Goal: Information Seeking & Learning: Find specific fact

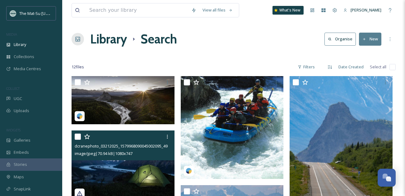
scroll to position [32, 0]
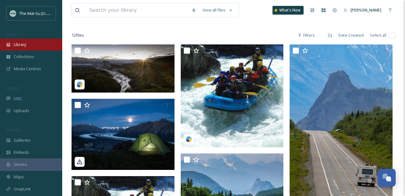
click at [17, 44] on span "Library" at bounding box center [20, 45] width 12 height 6
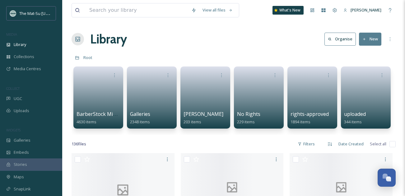
click at [377, 41] on button "New" at bounding box center [370, 39] width 22 height 13
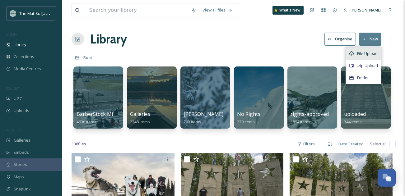
click at [366, 53] on span "File Upload" at bounding box center [367, 54] width 21 height 6
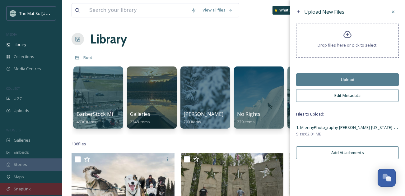
click at [391, 14] on icon at bounding box center [393, 11] width 5 height 5
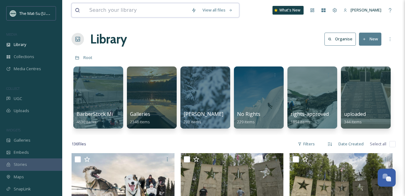
click at [100, 10] on input at bounding box center [137, 10] width 102 height 14
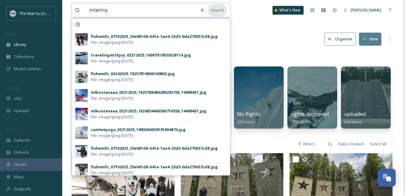
type input "mlenny"
click at [220, 10] on div "Search" at bounding box center [217, 10] width 19 height 12
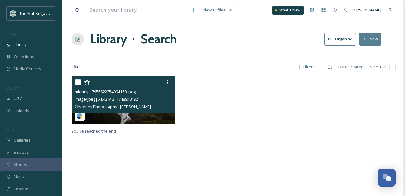
click at [134, 118] on img at bounding box center [123, 100] width 103 height 48
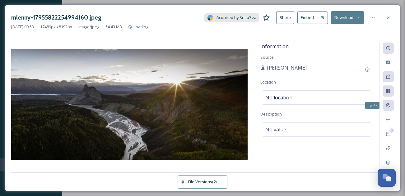
click at [390, 107] on icon at bounding box center [388, 105] width 5 height 5
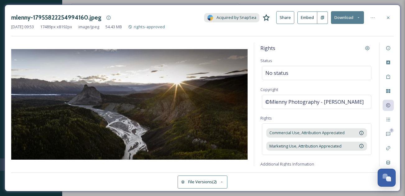
drag, startPoint x: 311, startPoint y: 109, endPoint x: 260, endPoint y: 101, distance: 51.2
click at [260, 101] on div "Rights Status No status Copyright ©Mlenny Photography - [PERSON_NAME] Rights Co…" at bounding box center [316, 105] width 125 height 124
copy span "©Mlenny Photography - [PERSON_NAME]"
click at [392, 17] on div at bounding box center [388, 17] width 11 height 11
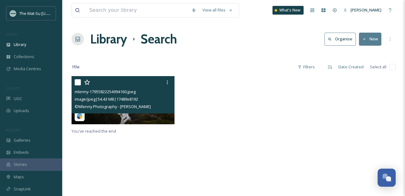
click at [373, 39] on button "New" at bounding box center [370, 39] width 22 height 13
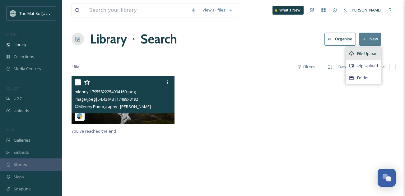
click at [374, 57] on div "File Upload" at bounding box center [363, 54] width 35 height 12
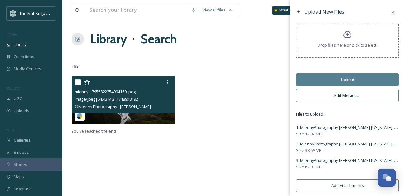
click at [351, 96] on button "Edit Metadata" at bounding box center [347, 95] width 103 height 13
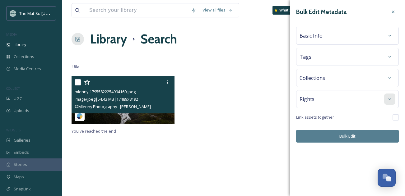
click at [390, 101] on icon at bounding box center [390, 99] width 5 height 5
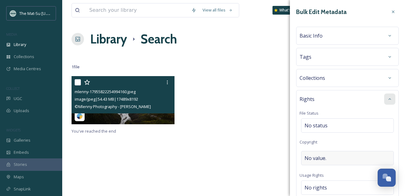
click at [330, 159] on div "No value." at bounding box center [347, 158] width 93 height 14
type input "©Mlenny Photography - [PERSON_NAME]"
click at [315, 185] on div "Rights File Status No status Copyright ©Mlenny Photography - [PERSON_NAME] Usag…" at bounding box center [347, 189] width 103 height 198
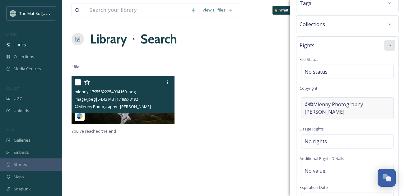
scroll to position [68, 0]
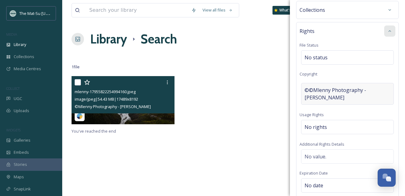
click at [331, 89] on span "©©Mlenny Photography - [PERSON_NAME]" at bounding box center [348, 94] width 86 height 15
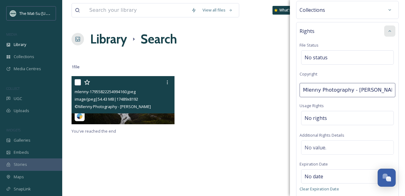
scroll to position [0, 0]
click at [308, 91] on input "©Mlenny Photography - [PERSON_NAME]" at bounding box center [348, 90] width 96 height 14
type input "Mlenny Photography - [PERSON_NAME]"
click at [321, 121] on div "No rights" at bounding box center [347, 118] width 93 height 14
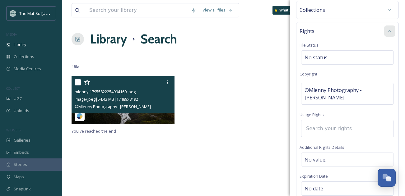
click at [318, 131] on input at bounding box center [337, 129] width 68 height 14
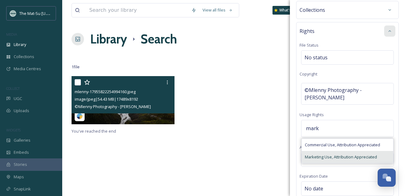
type input "mark"
click at [316, 158] on span "Marketing Use, Attribution Appreciated" at bounding box center [341, 157] width 72 height 6
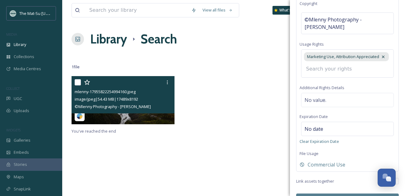
scroll to position [155, 0]
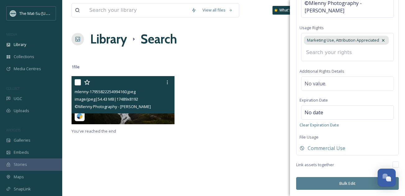
click at [347, 181] on button "Bulk Edit" at bounding box center [347, 183] width 103 height 13
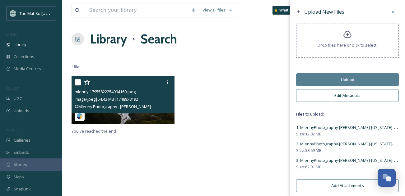
click at [352, 78] on button "Upload" at bounding box center [347, 79] width 103 height 13
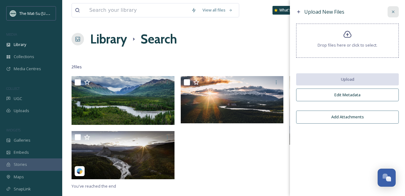
click at [396, 13] on div at bounding box center [393, 11] width 11 height 11
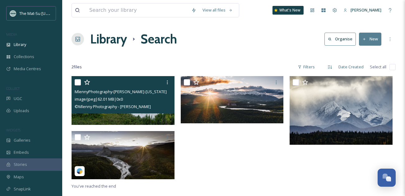
click at [119, 82] on div at bounding box center [124, 82] width 98 height 11
click at [110, 98] on span "image/jpeg | 62.01 MB | 0 x 0" at bounding box center [99, 99] width 48 height 6
click at [124, 116] on img at bounding box center [123, 100] width 103 height 49
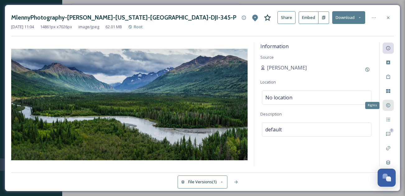
click at [388, 108] on div "Rights" at bounding box center [388, 105] width 11 height 11
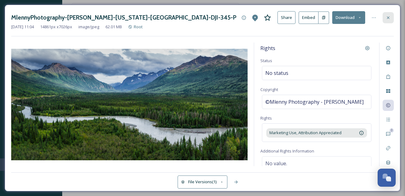
click at [389, 19] on icon at bounding box center [388, 17] width 5 height 5
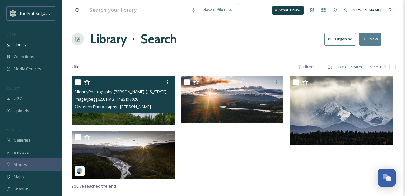
click at [118, 118] on img at bounding box center [123, 100] width 103 height 49
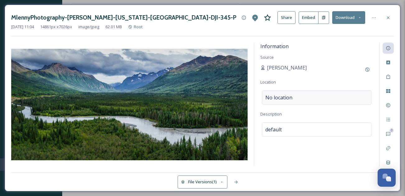
click at [289, 99] on span "No location" at bounding box center [278, 97] width 27 height 7
click at [289, 99] on input at bounding box center [316, 98] width 109 height 14
type input "Unknown"
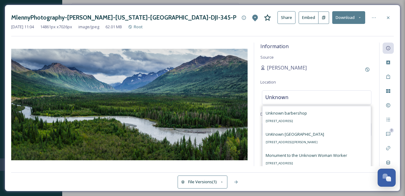
click at [345, 43] on div "Information Source [PERSON_NAME] Location Unknown Unknown [STREET_ADDRESS] [GEO…" at bounding box center [316, 105] width 125 height 124
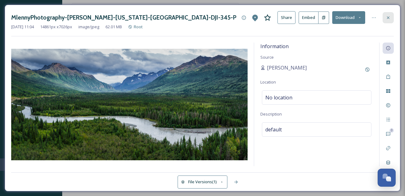
click at [388, 16] on icon at bounding box center [388, 17] width 5 height 5
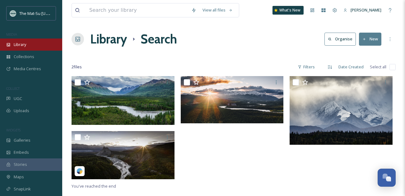
click at [18, 45] on span "Library" at bounding box center [20, 45] width 12 height 6
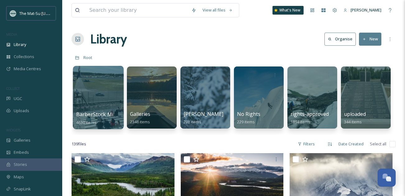
click at [100, 99] on div at bounding box center [98, 97] width 51 height 63
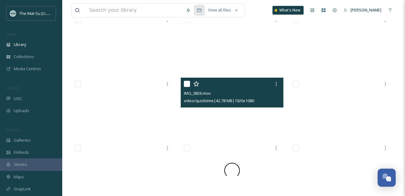
scroll to position [1055, 0]
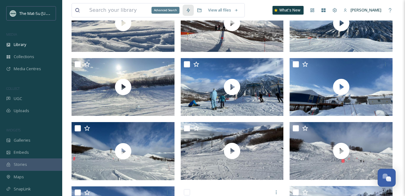
click at [194, 12] on div "Advanced Search" at bounding box center [188, 10] width 11 height 11
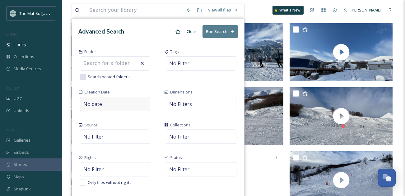
scroll to position [1091, 0]
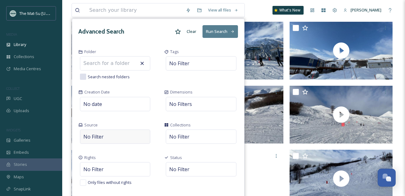
click at [112, 136] on div "No Filter" at bounding box center [115, 137] width 70 height 14
click at [124, 120] on div "Source No Filter Manual Upload UGC External Upload" at bounding box center [115, 134] width 86 height 33
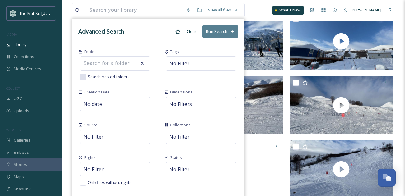
scroll to position [1098, 0]
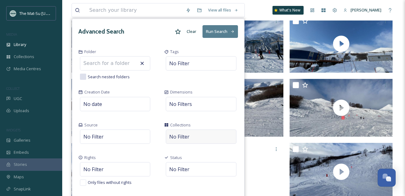
click at [186, 138] on span "No Filter" at bounding box center [179, 136] width 20 height 7
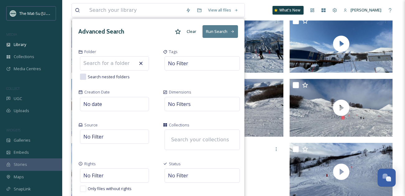
click at [155, 133] on div "Source No Filter" at bounding box center [114, 137] width 85 height 39
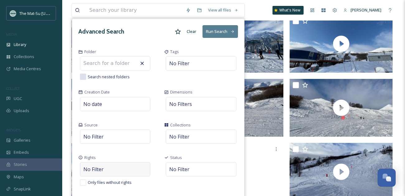
click at [96, 171] on span "No Filter" at bounding box center [93, 169] width 20 height 7
click at [96, 171] on input at bounding box center [116, 171] width 68 height 14
click at [186, 170] on span "No Filter" at bounding box center [181, 169] width 20 height 7
click at [182, 171] on input at bounding box center [200, 170] width 68 height 14
type input "barbers"
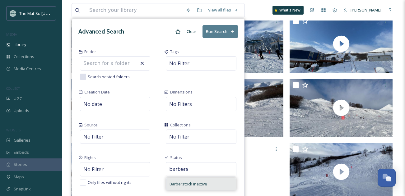
click at [187, 184] on span "Barberstock Inactive" at bounding box center [189, 184] width 38 height 6
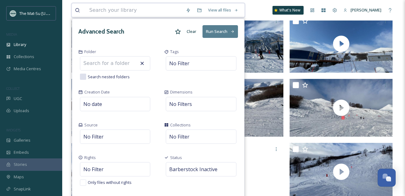
click at [218, 31] on button "Run Search" at bounding box center [220, 31] width 35 height 13
